Goal: Information Seeking & Learning: Learn about a topic

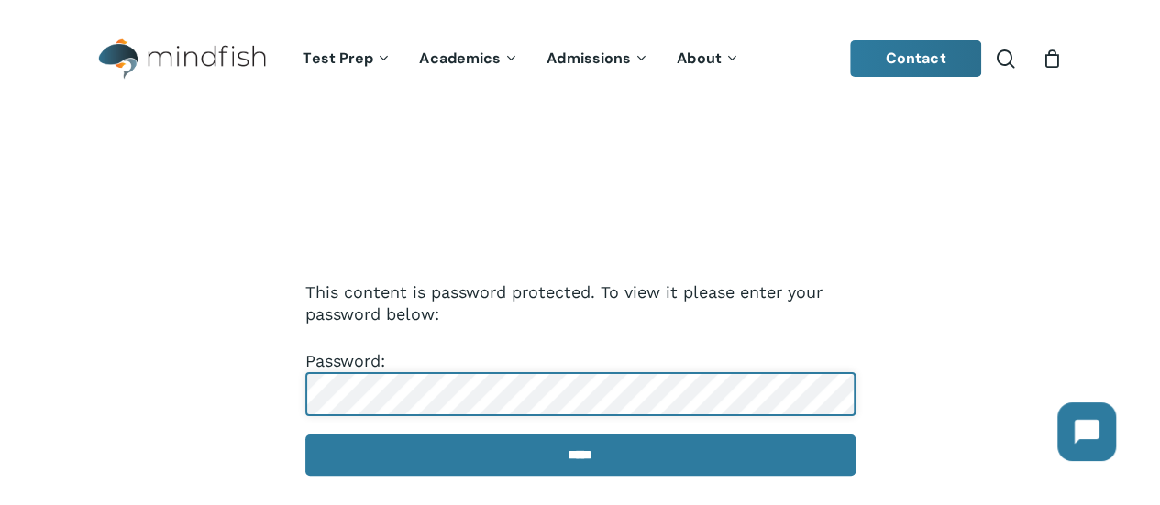
click at [305, 435] on input "*****" at bounding box center [580, 455] width 550 height 41
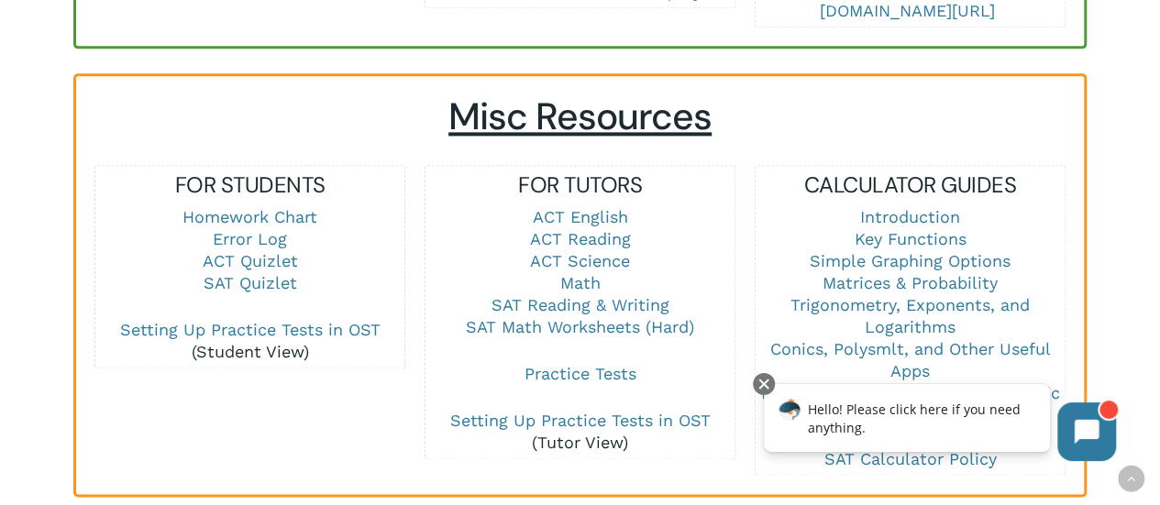
scroll to position [1231, 0]
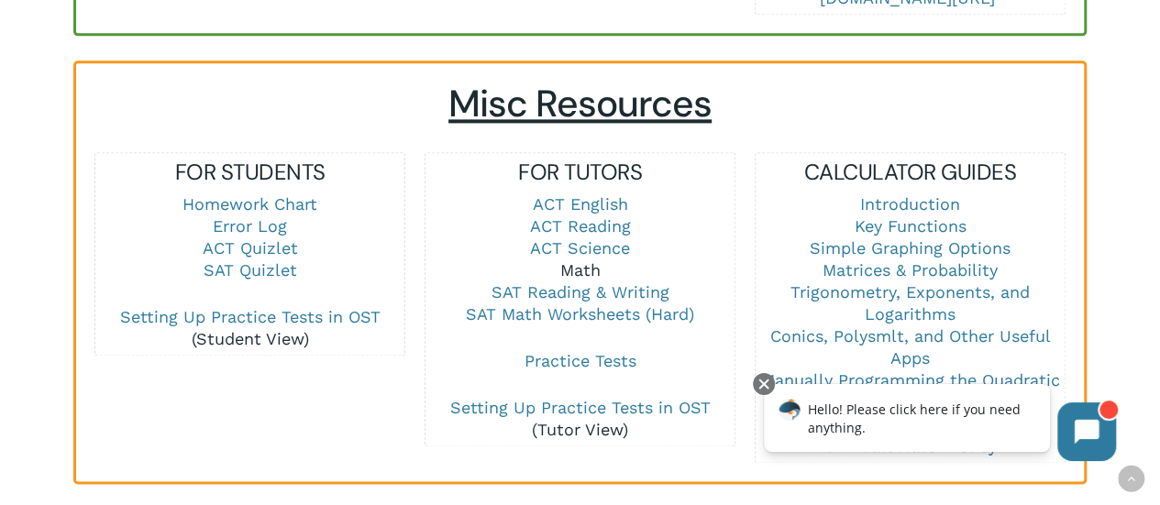
click at [565, 260] on link "Math" at bounding box center [580, 269] width 40 height 19
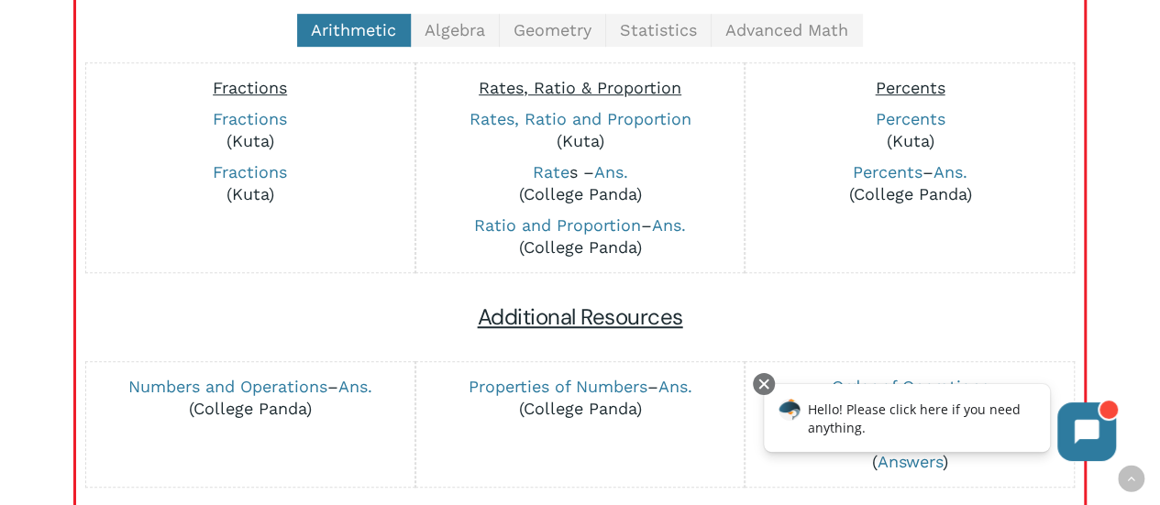
scroll to position [491, 0]
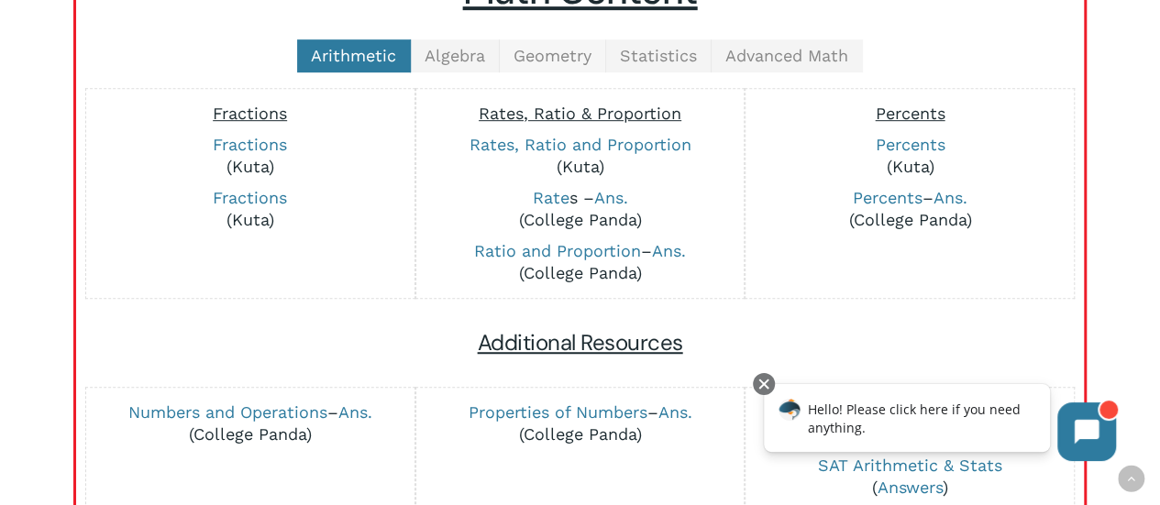
click at [554, 62] on span "Geometry" at bounding box center [552, 55] width 78 height 19
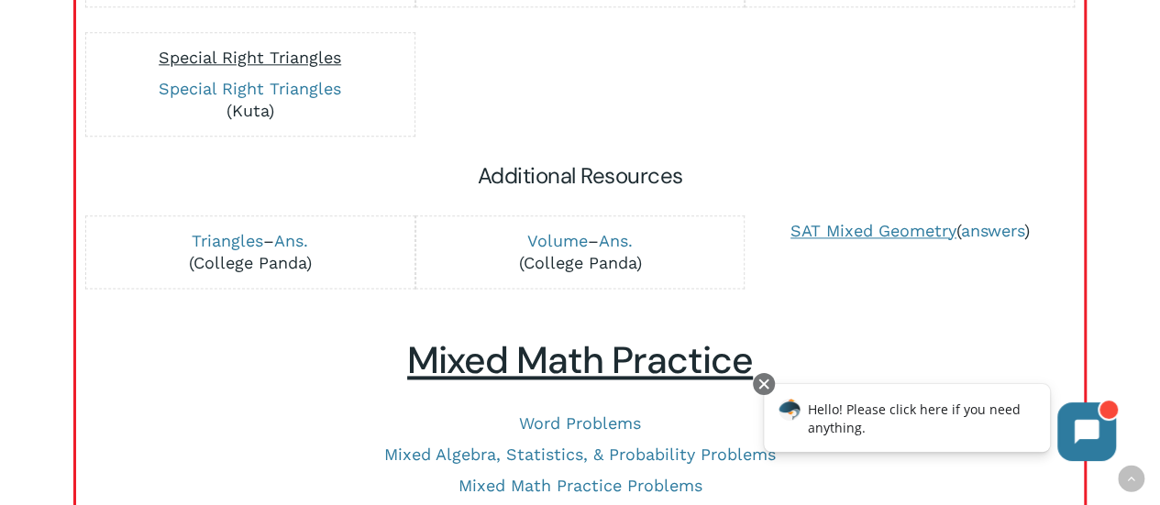
scroll to position [1043, 0]
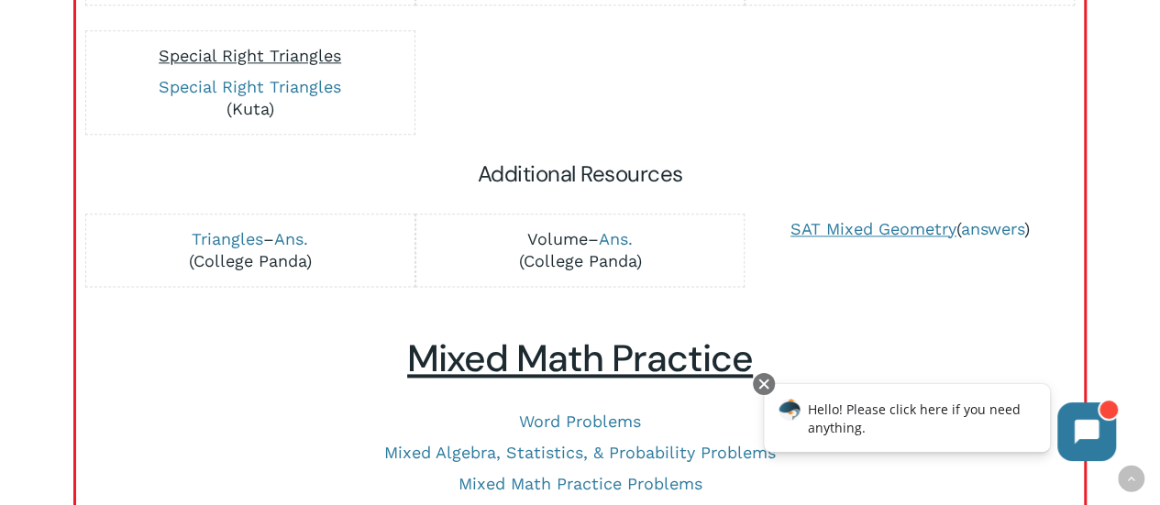
click at [557, 237] on link "Volume" at bounding box center [557, 238] width 61 height 19
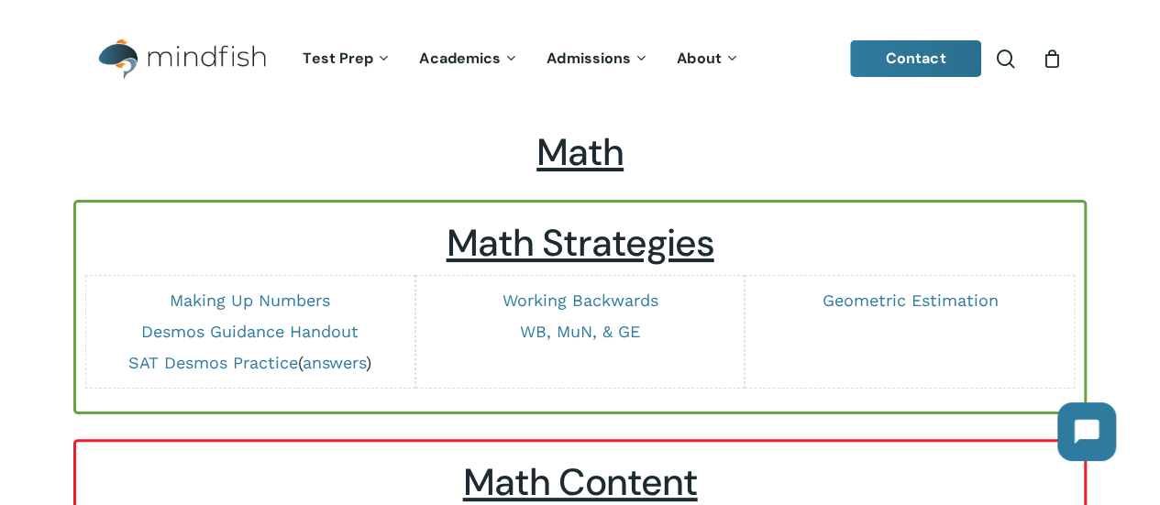
scroll to position [429, 0]
